Goal: Entertainment & Leisure: Consume media (video, audio)

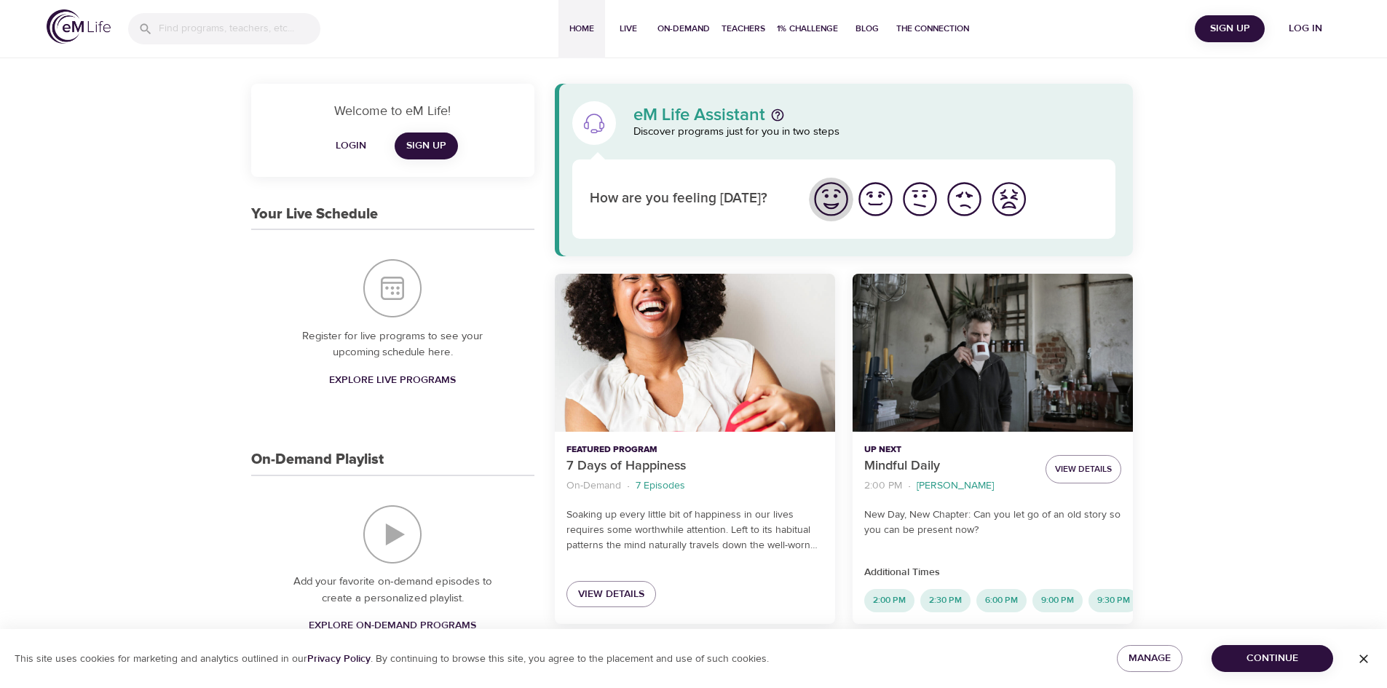
click at [839, 202] on img "I'm feeling great" at bounding box center [831, 199] width 40 height 40
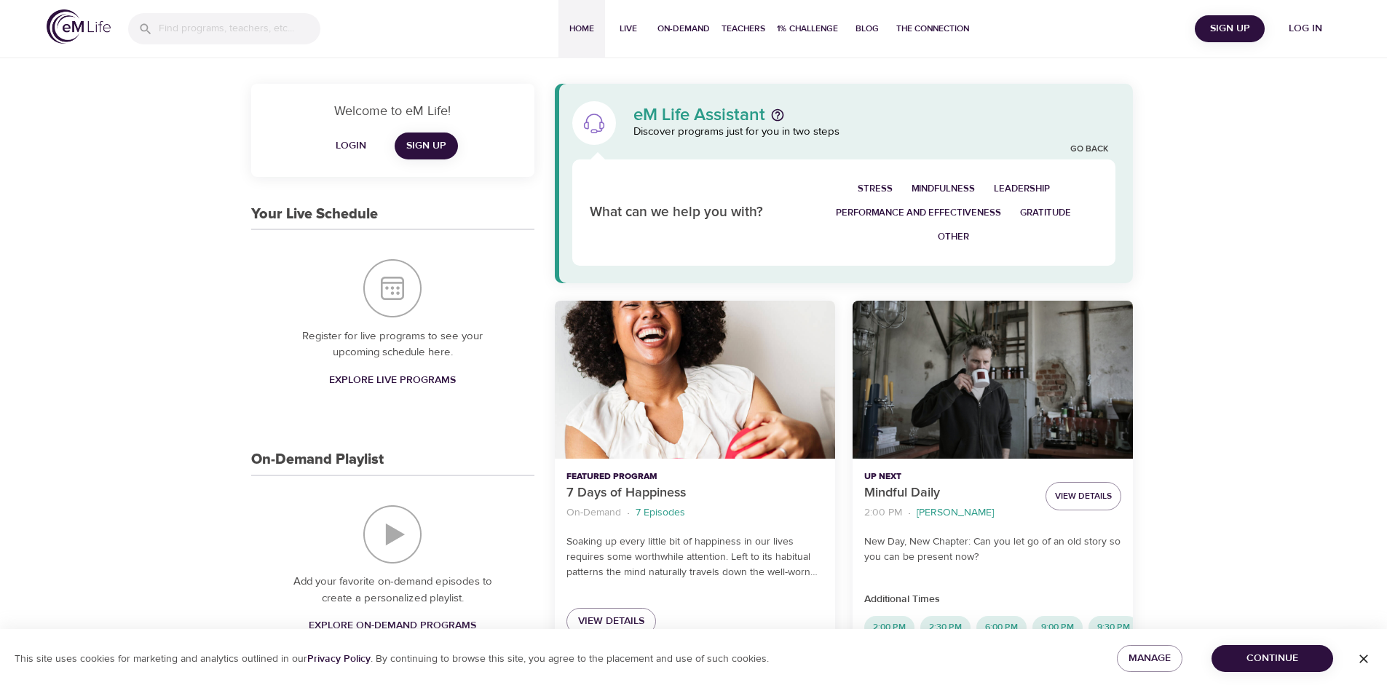
click at [70, 22] on img at bounding box center [79, 26] width 64 height 34
click at [67, 30] on img at bounding box center [79, 26] width 64 height 34
click at [1304, 24] on span "Log in" at bounding box center [1305, 29] width 58 height 18
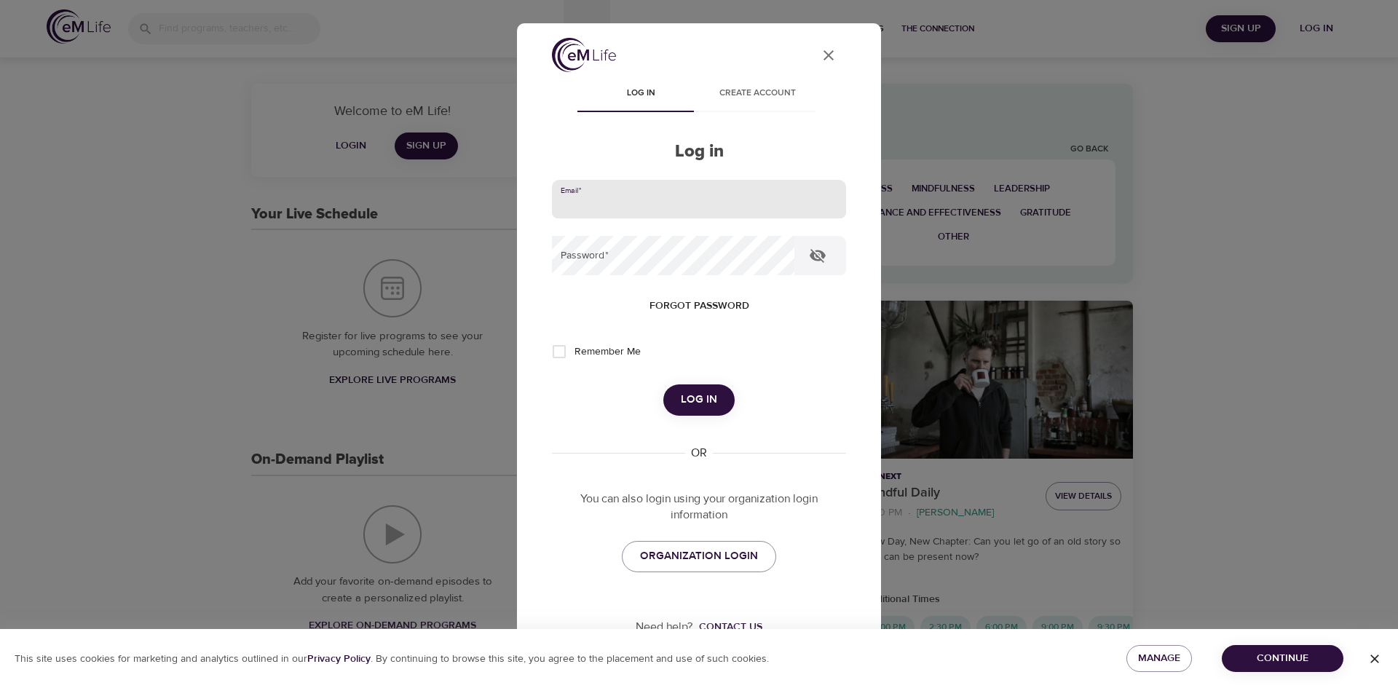
click at [632, 202] on input "email" at bounding box center [699, 199] width 294 height 39
type input "thirza@onsmail.nl"
click at [657, 209] on input "thirza@onsmail.nl" at bounding box center [699, 199] width 294 height 39
drag, startPoint x: 657, startPoint y: 205, endPoint x: 316, endPoint y: 208, distance: 340.8
click at [316, 208] on div "User Profile Log in Create account Log in Email   * thirza@onsmail.nl Password …" at bounding box center [699, 344] width 1398 height 688
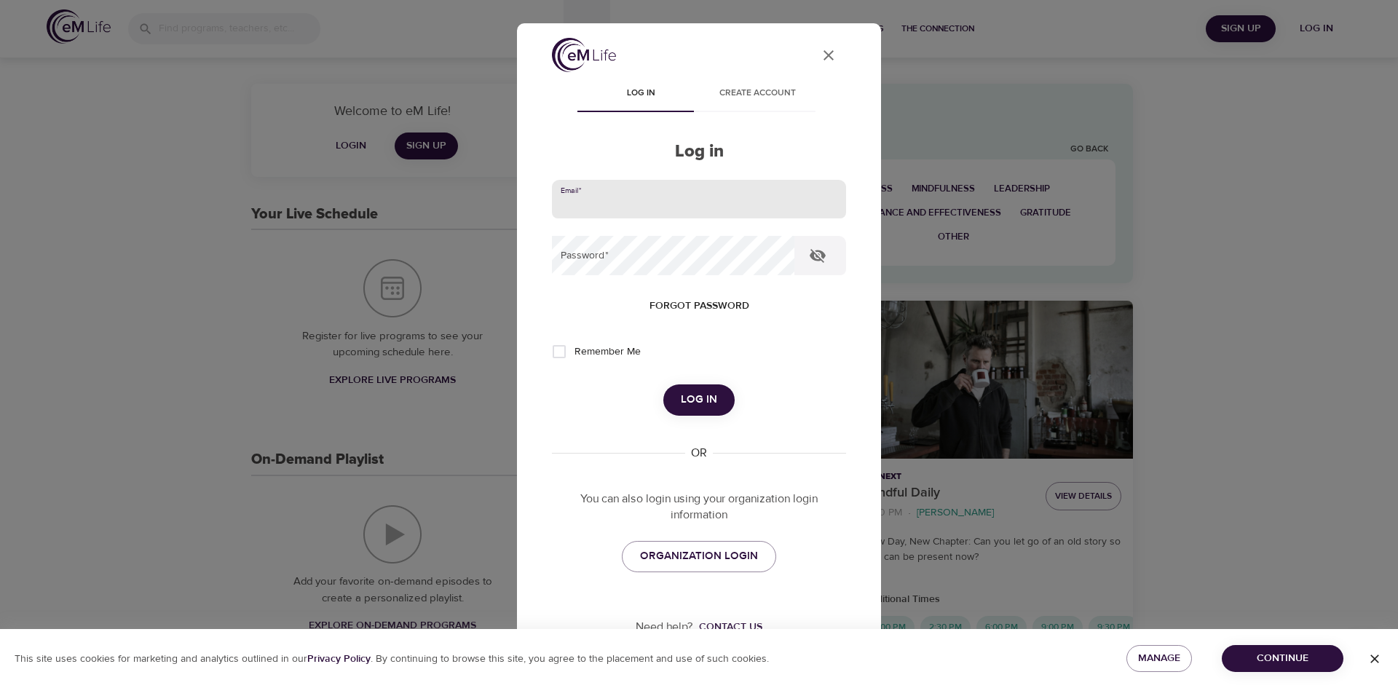
click at [573, 203] on input "email" at bounding box center [699, 199] width 294 height 39
type input "thirza.niemantsverdriet@amexgbt.com"
click at [820, 256] on icon "button" at bounding box center [817, 255] width 17 height 17
click at [663, 384] on button "Log in" at bounding box center [698, 399] width 71 height 31
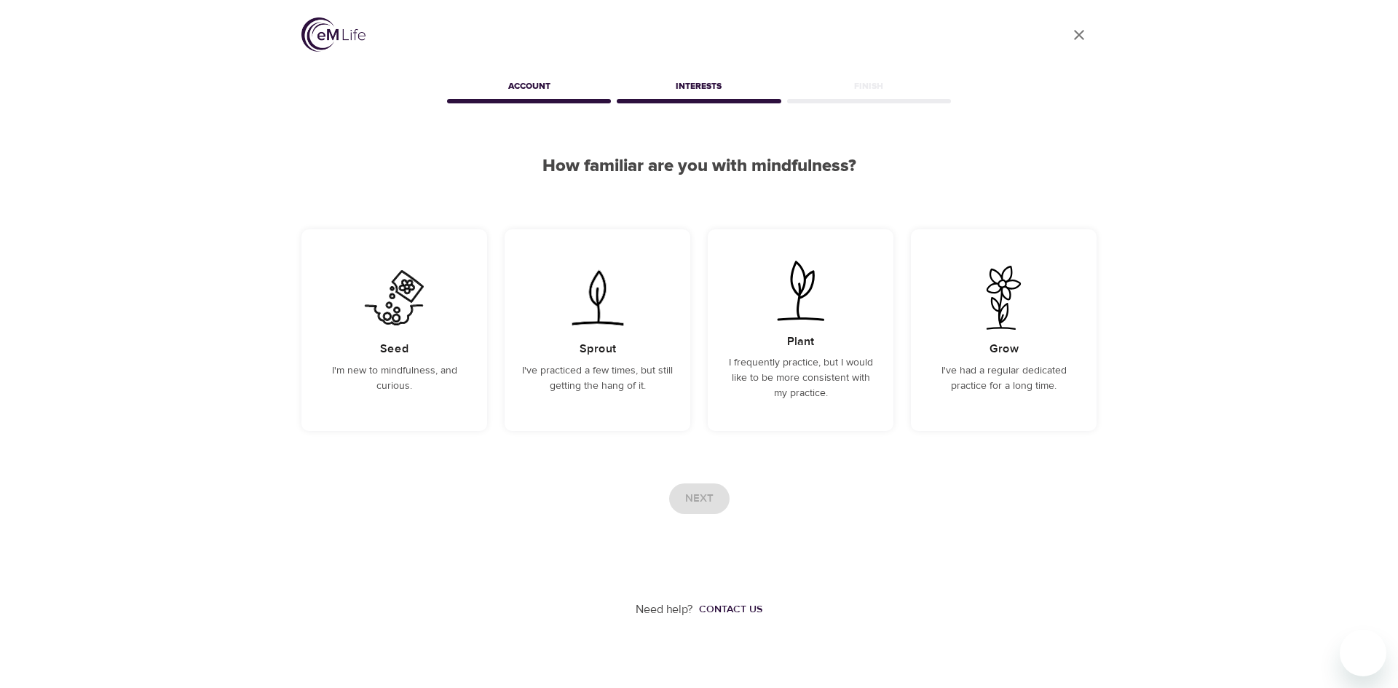
click at [345, 37] on img at bounding box center [333, 34] width 64 height 34
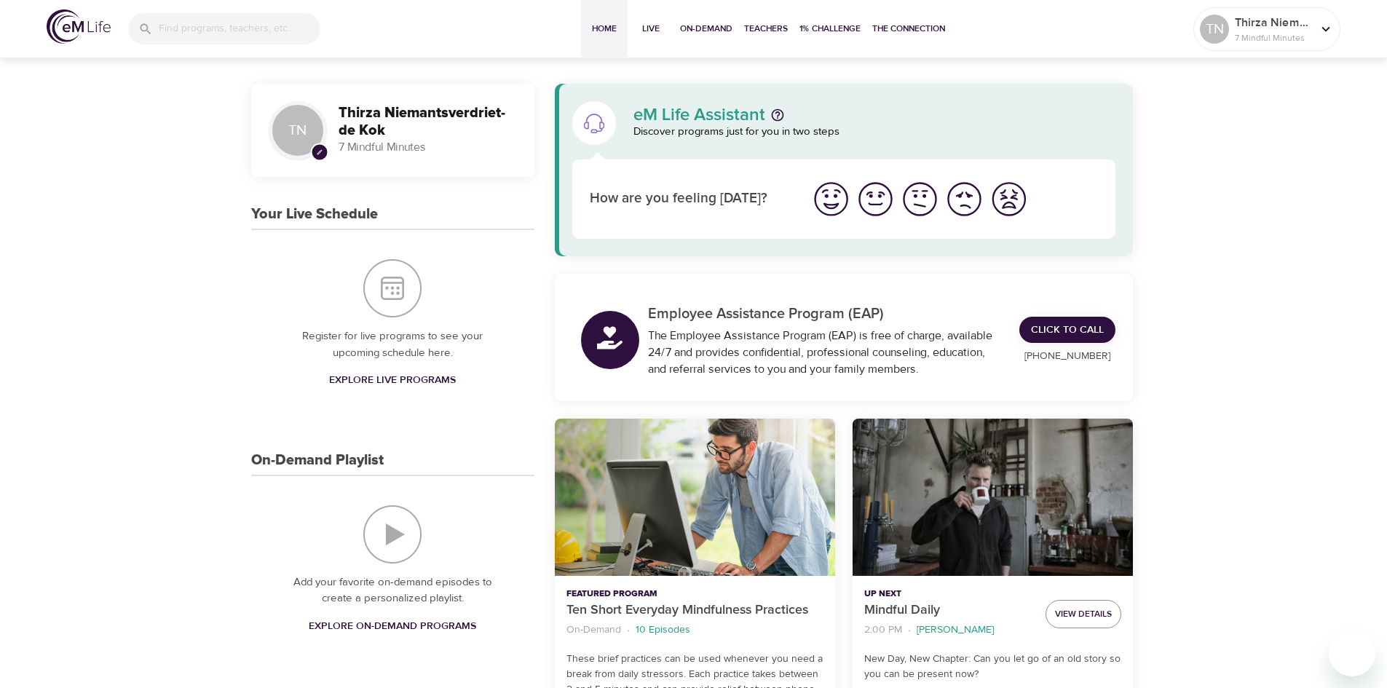
click at [671, 544] on div "Ten Short Everyday Mindfulness Practices" at bounding box center [695, 498] width 280 height 158
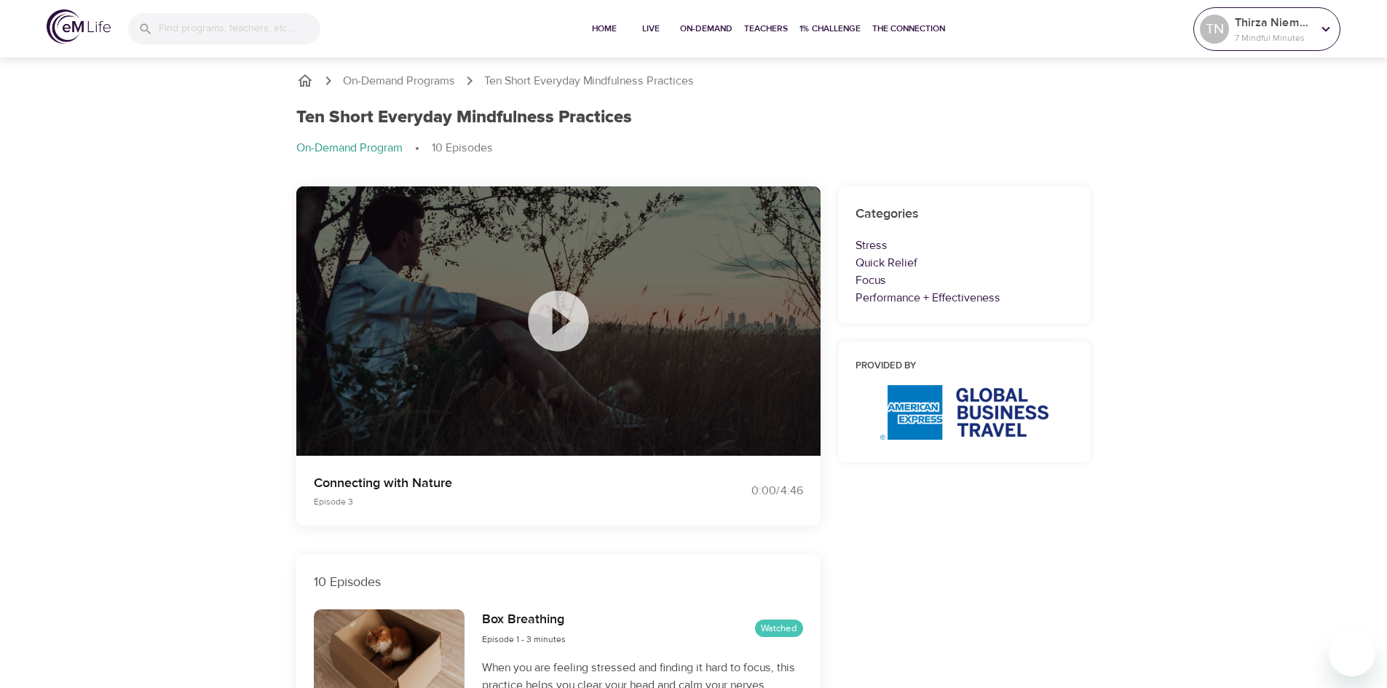
click at [1257, 35] on p "7 Mindful Minutes" at bounding box center [1273, 37] width 77 height 13
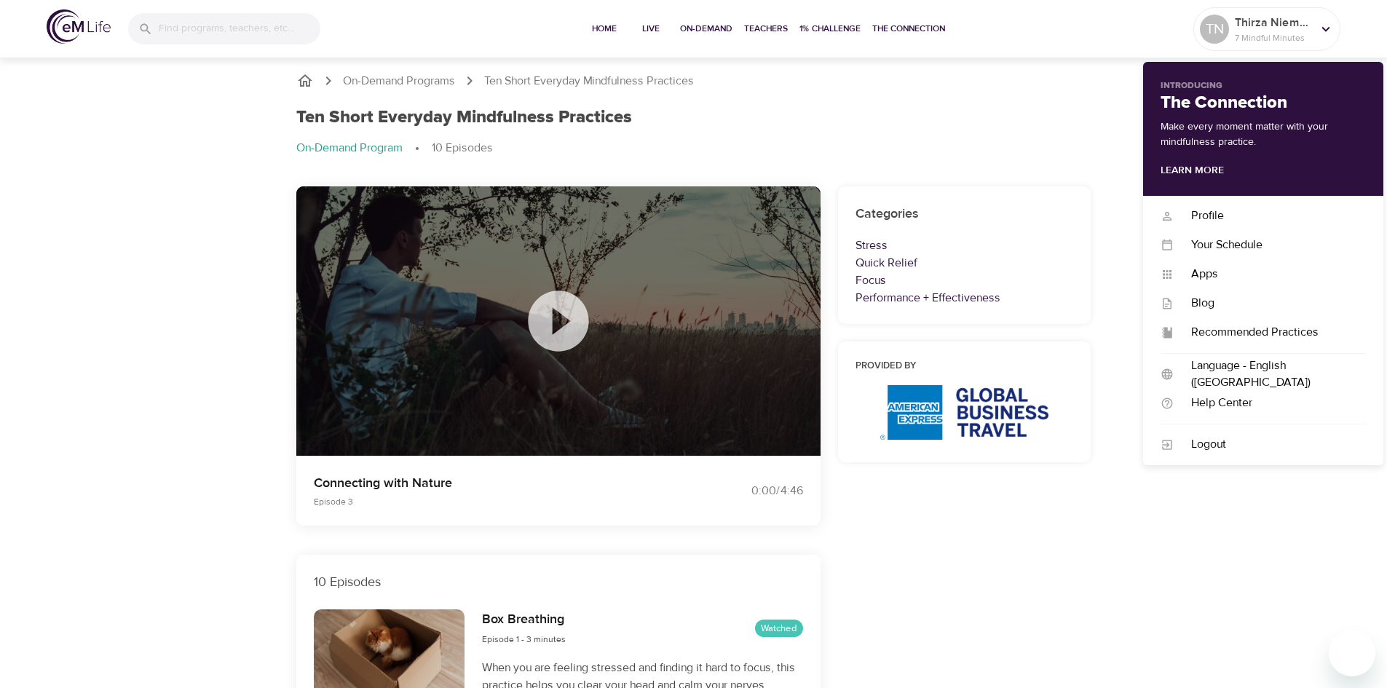
click at [555, 318] on icon at bounding box center [558, 321] width 73 height 73
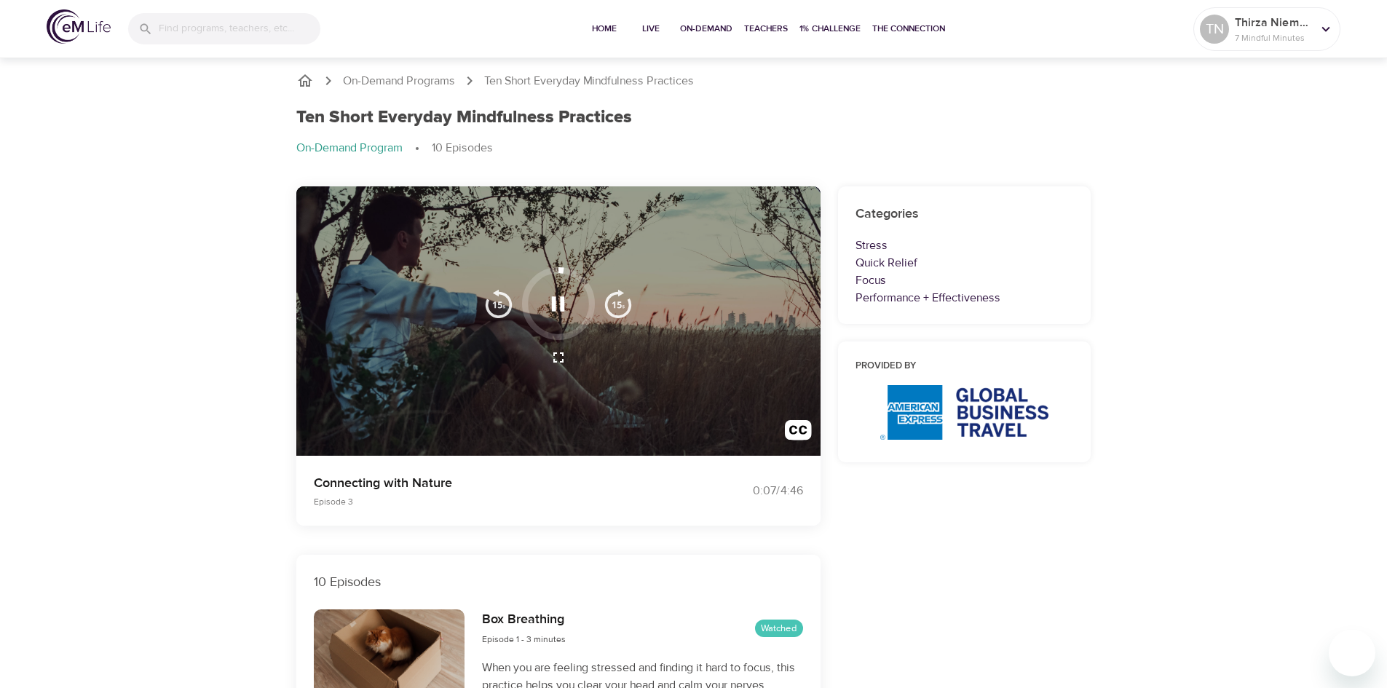
click at [561, 357] on icon "button" at bounding box center [558, 357] width 17 height 17
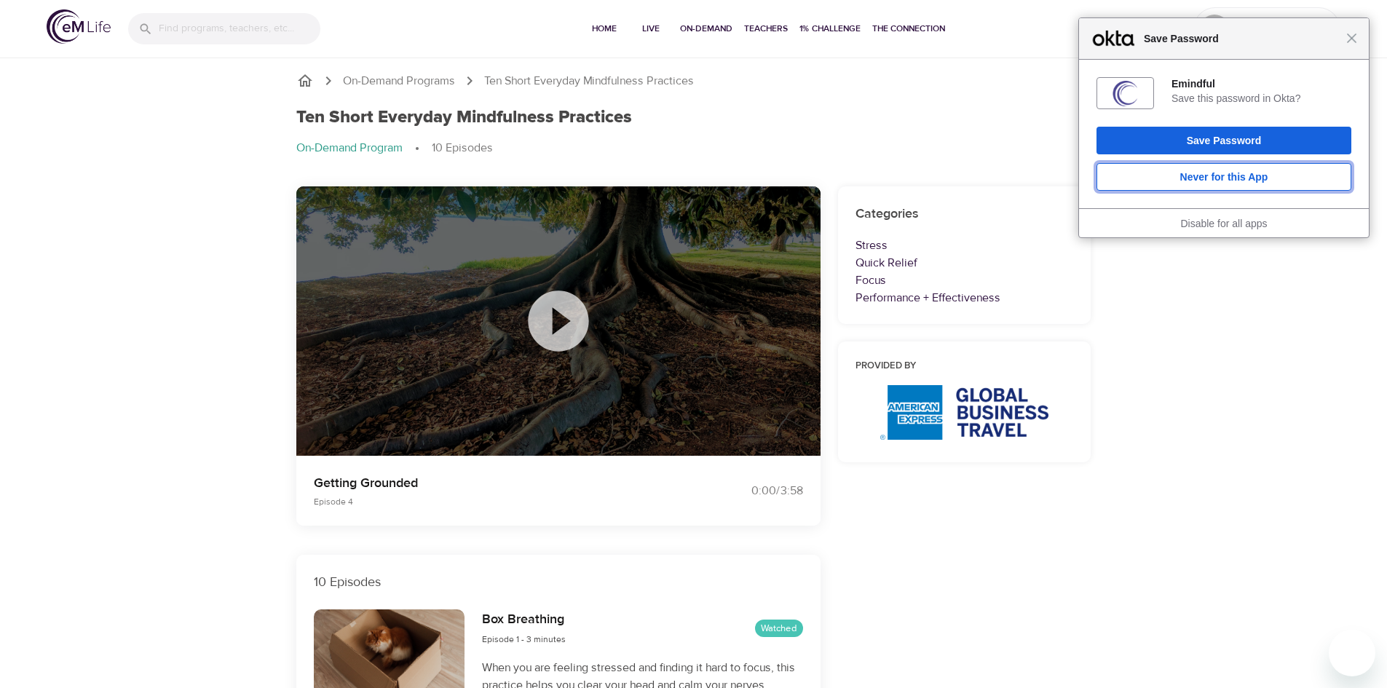
click at [1255, 174] on button "Never for this App" at bounding box center [1223, 177] width 255 height 28
